Goal: Navigation & Orientation: Understand site structure

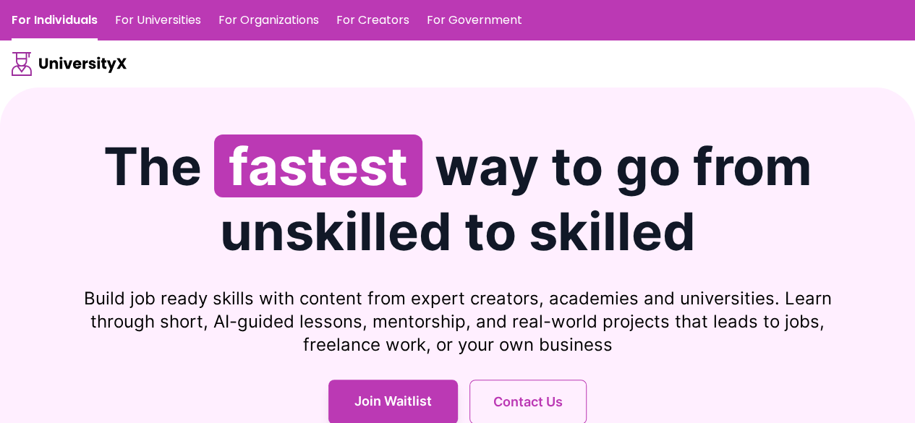
click at [151, 21] on link "For Universities" at bounding box center [158, 20] width 86 height 41
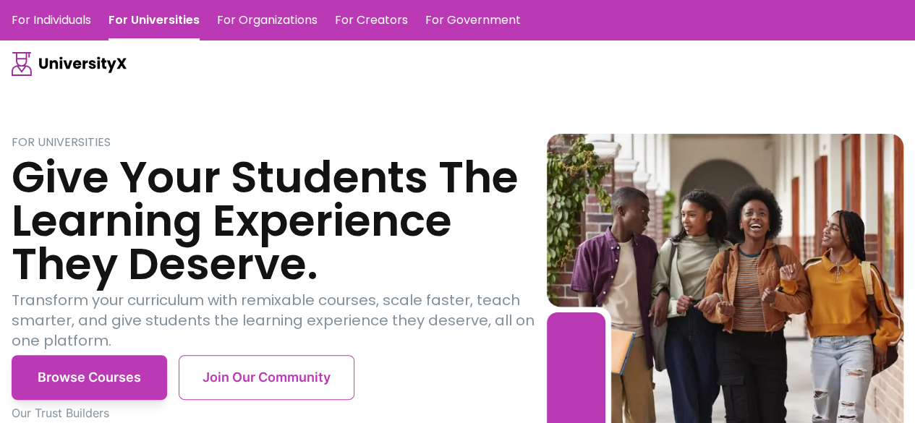
click at [265, 20] on link "For Organizations" at bounding box center [267, 20] width 101 height 41
click at [372, 22] on link "For Creators" at bounding box center [371, 20] width 73 height 41
